Goal: Information Seeking & Learning: Compare options

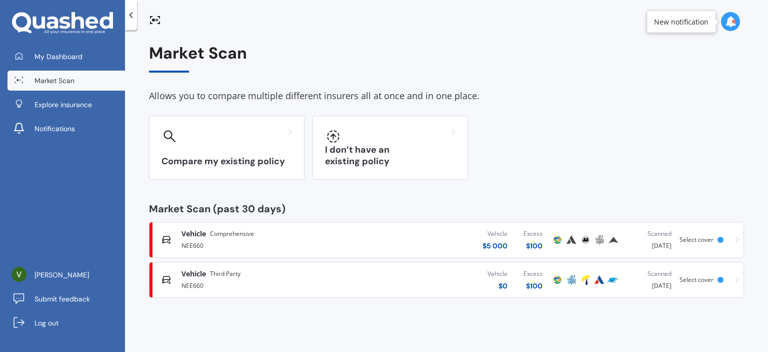
click at [312, 238] on div "Vehicle Comprehensive" at bounding box center [269, 234] width 175 height 10
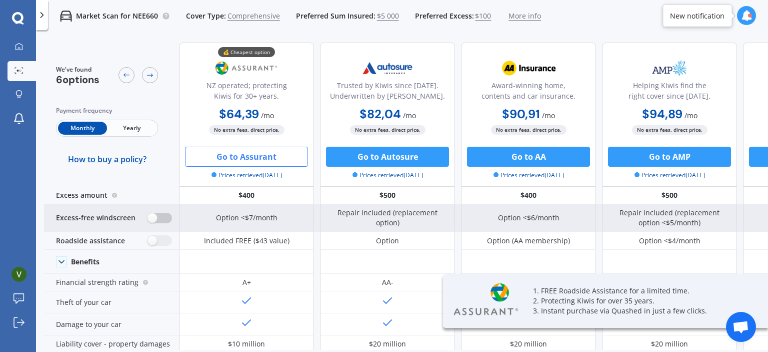
click at [158, 217] on label at bounding box center [160, 218] width 25 height 11
radio input "true"
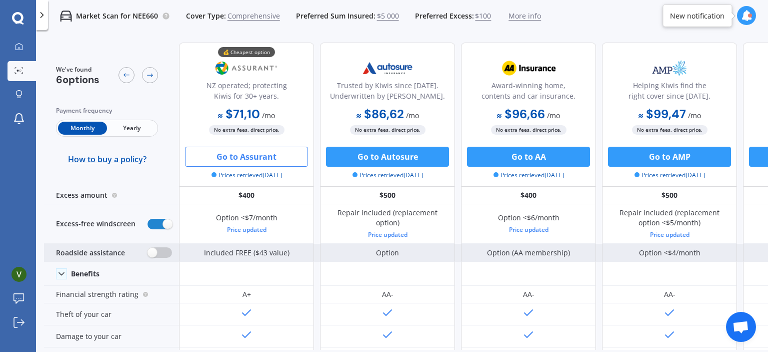
click at [158, 254] on label at bounding box center [160, 252] width 25 height 11
radio input "true"
